Goal: Find specific page/section: Find specific page/section

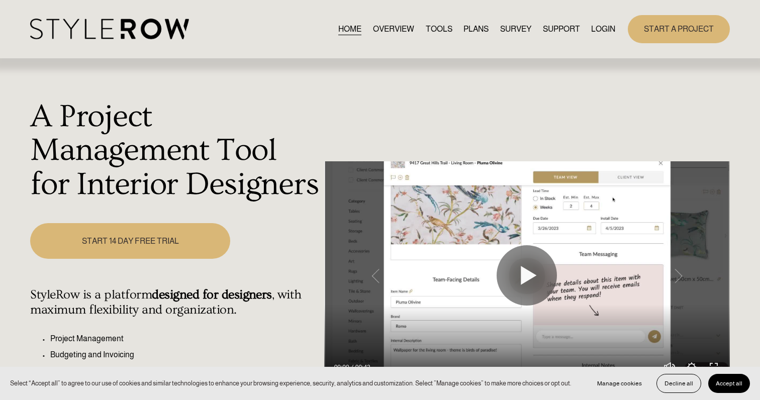
click at [601, 27] on link "LOGIN" at bounding box center [603, 29] width 24 height 14
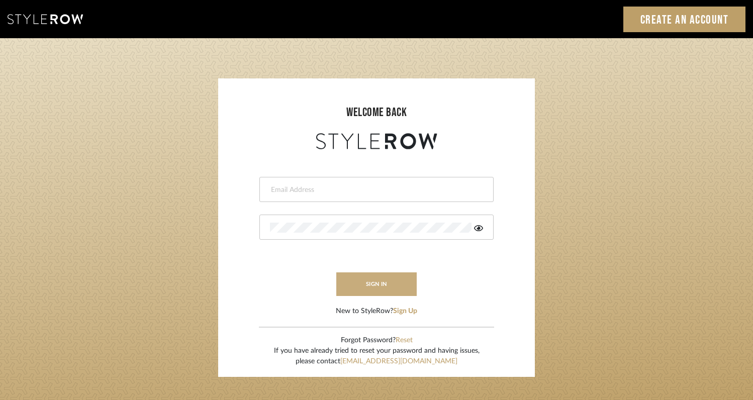
type input "[EMAIL_ADDRESS][DOMAIN_NAME]"
click at [382, 290] on button "sign in" at bounding box center [376, 285] width 80 height 24
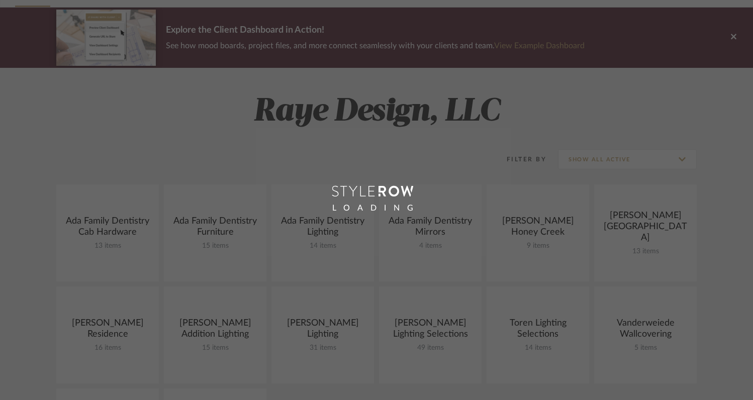
scroll to position [75, 0]
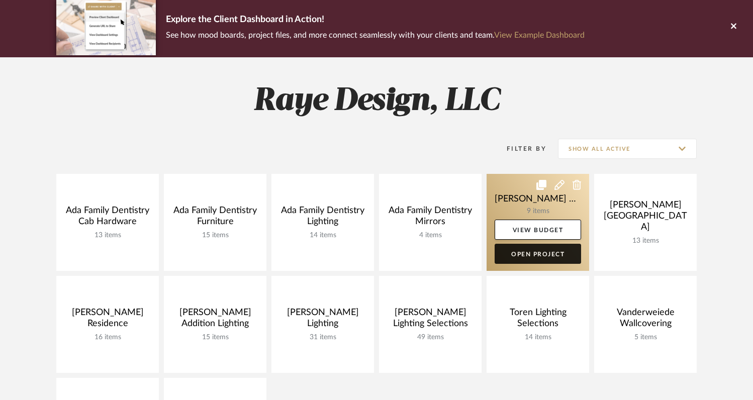
click at [533, 250] on link "Open Project" at bounding box center [538, 254] width 86 height 20
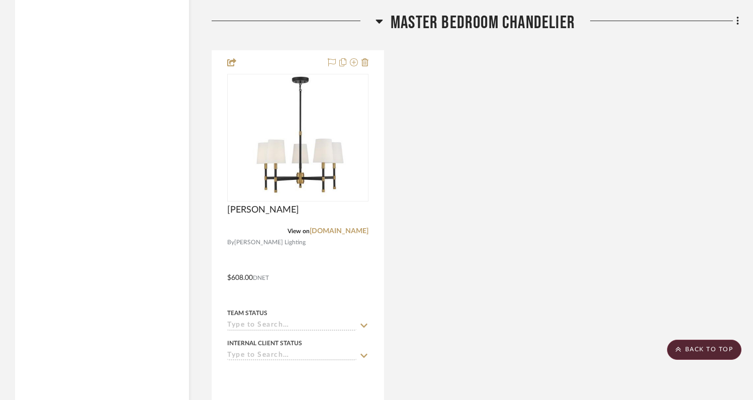
scroll to position [1225, 0]
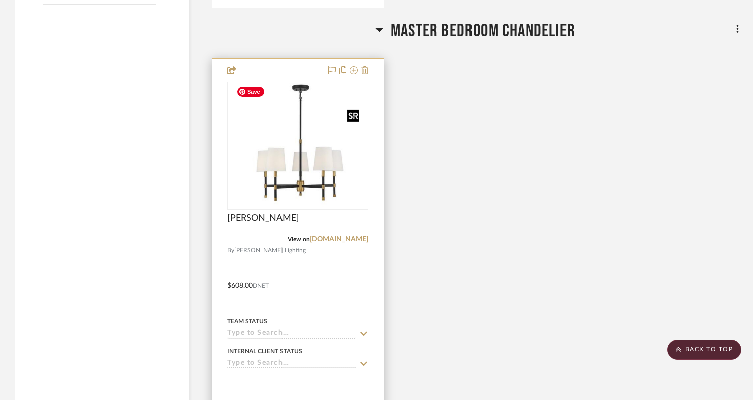
click at [0, 0] on img at bounding box center [0, 0] width 0 height 0
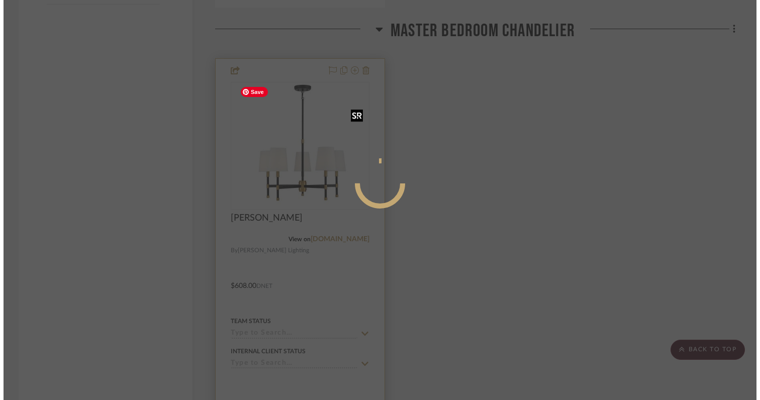
scroll to position [0, 0]
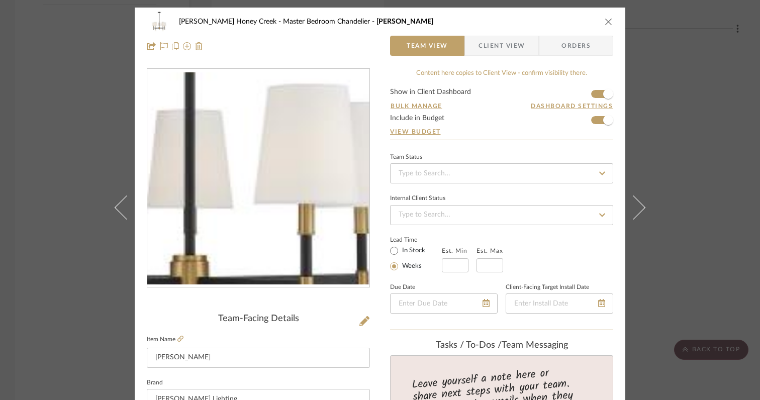
click at [282, 212] on img "0" at bounding box center [258, 178] width 222 height 212
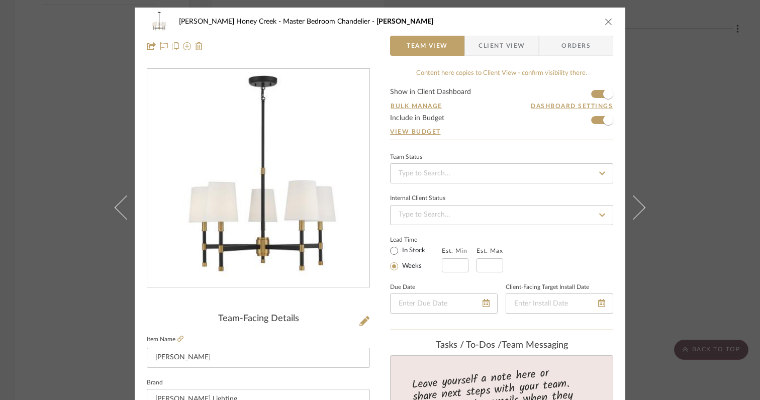
click at [604, 23] on div at bounding box center [380, 200] width 760 height 400
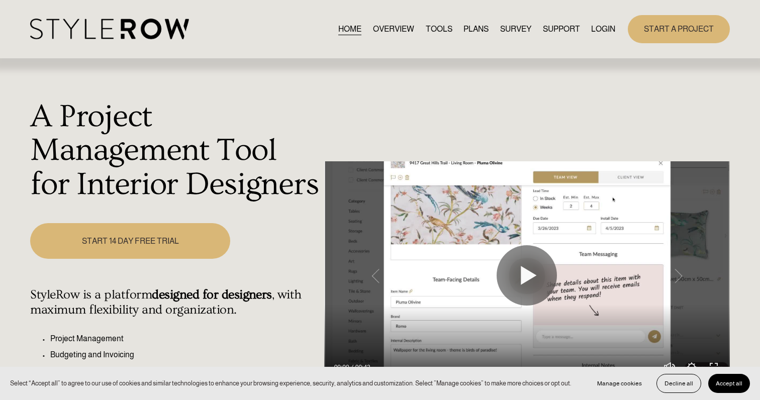
click at [603, 33] on link "LOGIN" at bounding box center [603, 29] width 24 height 14
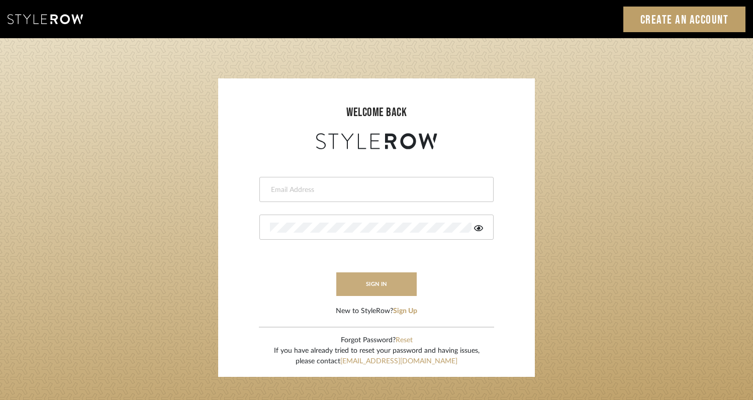
type input "[EMAIL_ADDRESS][DOMAIN_NAME]"
click at [384, 281] on button "sign in" at bounding box center [376, 285] width 80 height 24
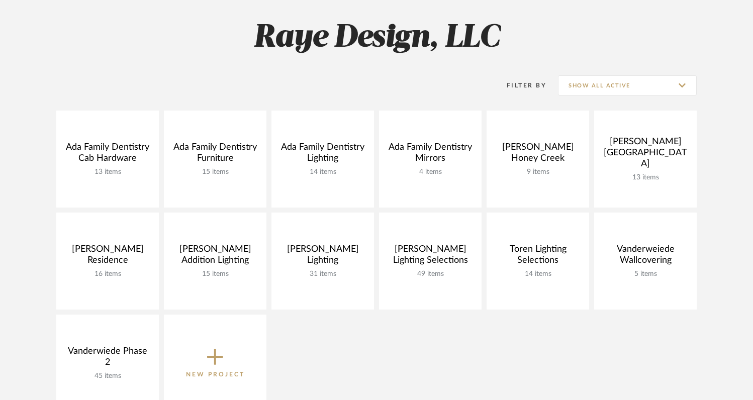
scroll to position [139, 0]
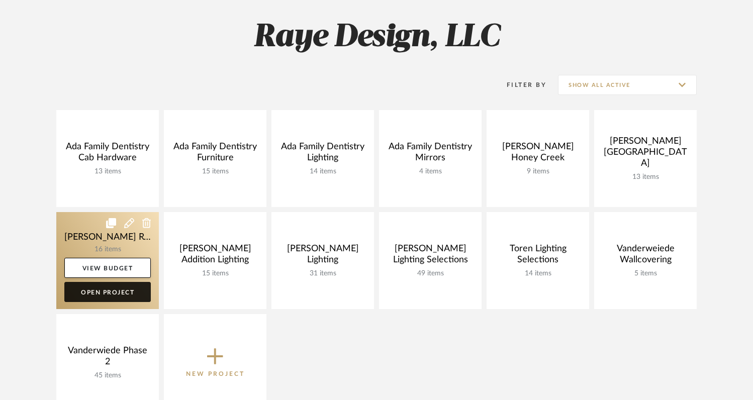
click at [130, 294] on link "Open Project" at bounding box center [107, 292] width 86 height 20
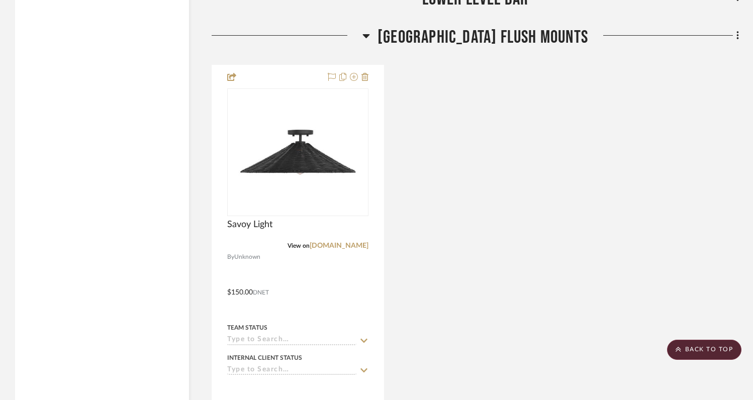
scroll to position [1319, 0]
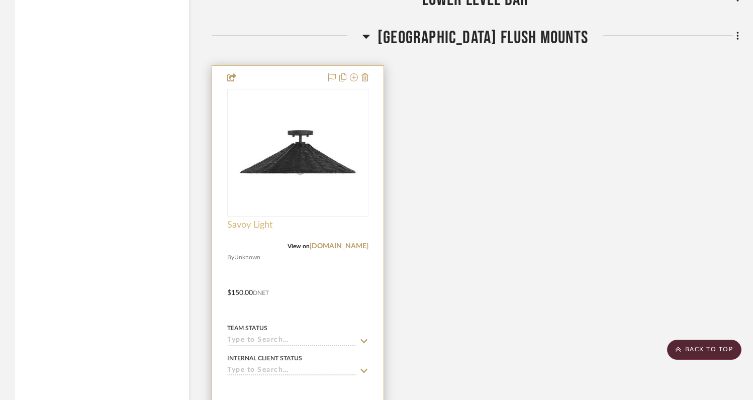
click at [242, 220] on span "Savoy Light" at bounding box center [249, 225] width 45 height 11
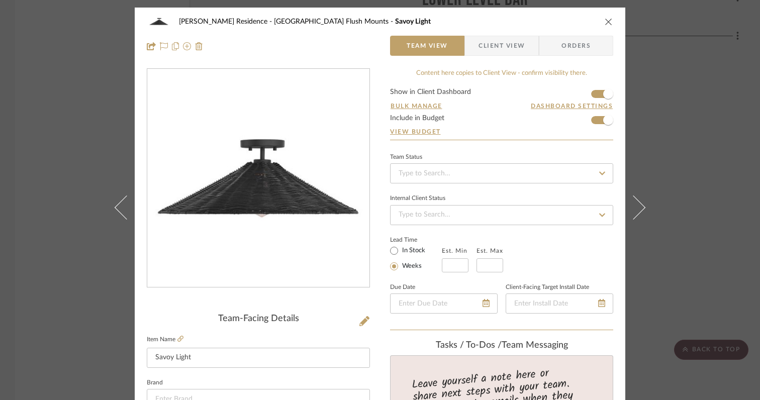
drag, startPoint x: 248, startPoint y: 187, endPoint x: 481, endPoint y: 1, distance: 297.6
click at [0, 0] on div "Carll Residence Lower Level Hallway Flush Mounts Savoy Light Team View Client V…" at bounding box center [380, 200] width 760 height 400
